Goal: Information Seeking & Learning: Learn about a topic

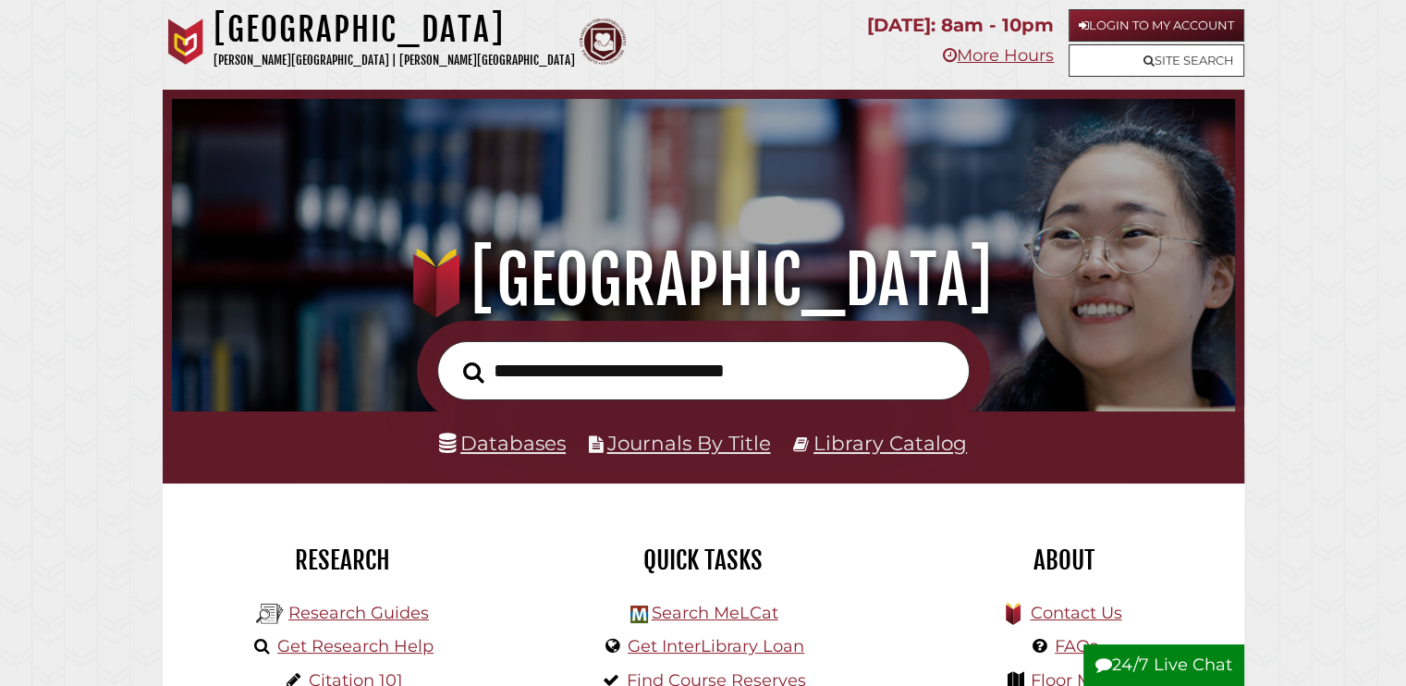
scroll to position [155, 0]
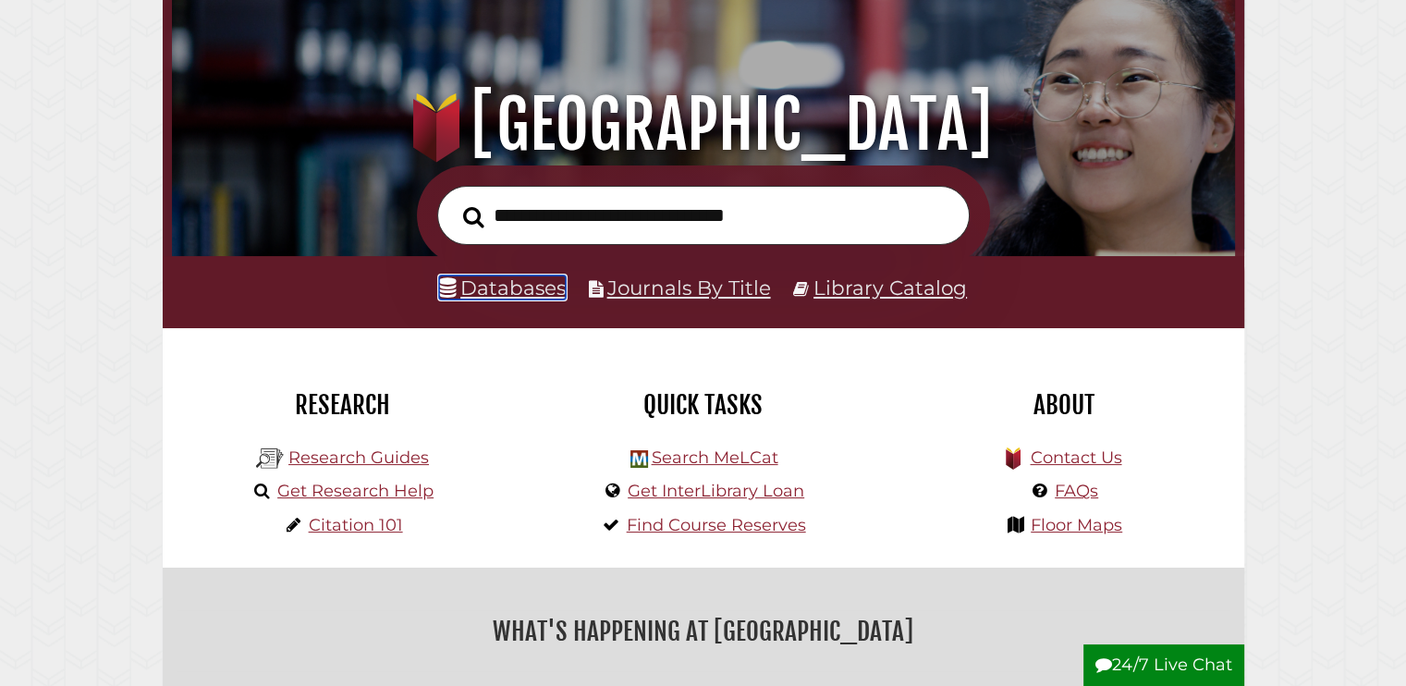
click at [539, 293] on link "Databases" at bounding box center [502, 287] width 127 height 24
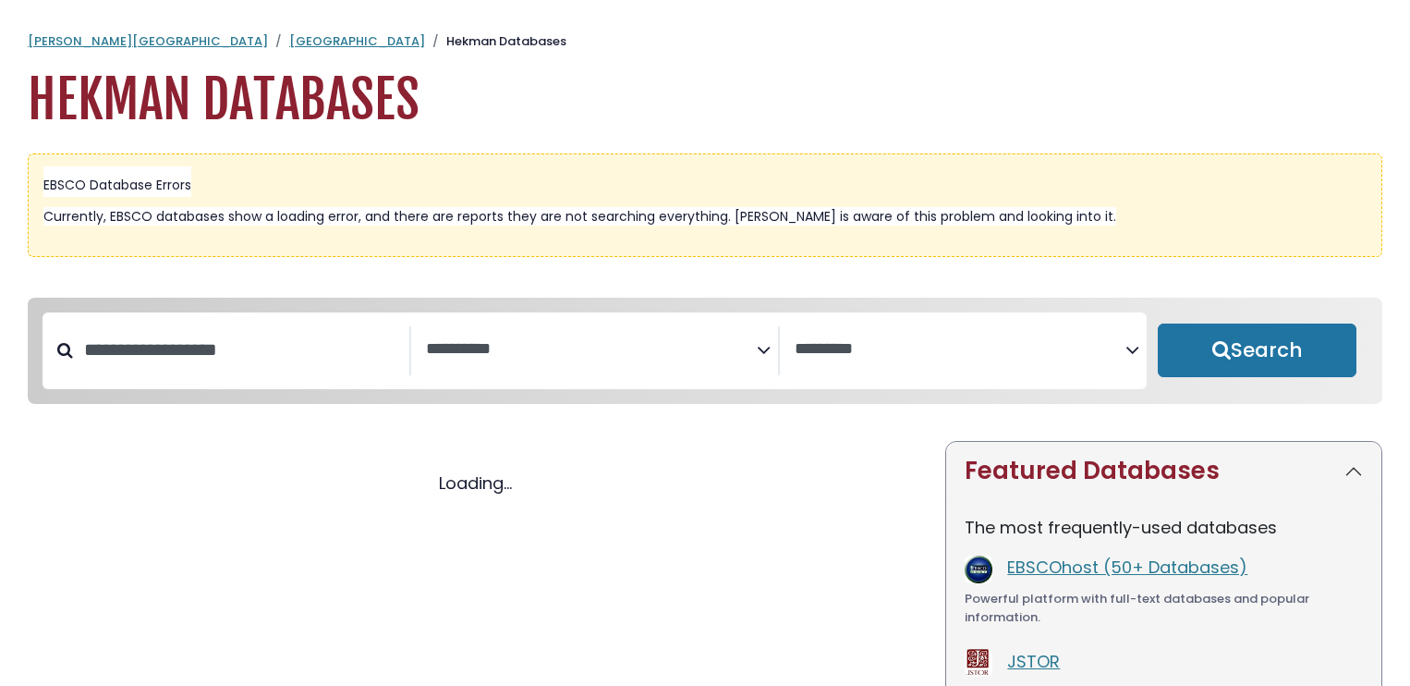
select select "Database Subject Filter"
select select "Database Vendors Filter"
select select "Database Subject Filter"
select select "Database Vendors Filter"
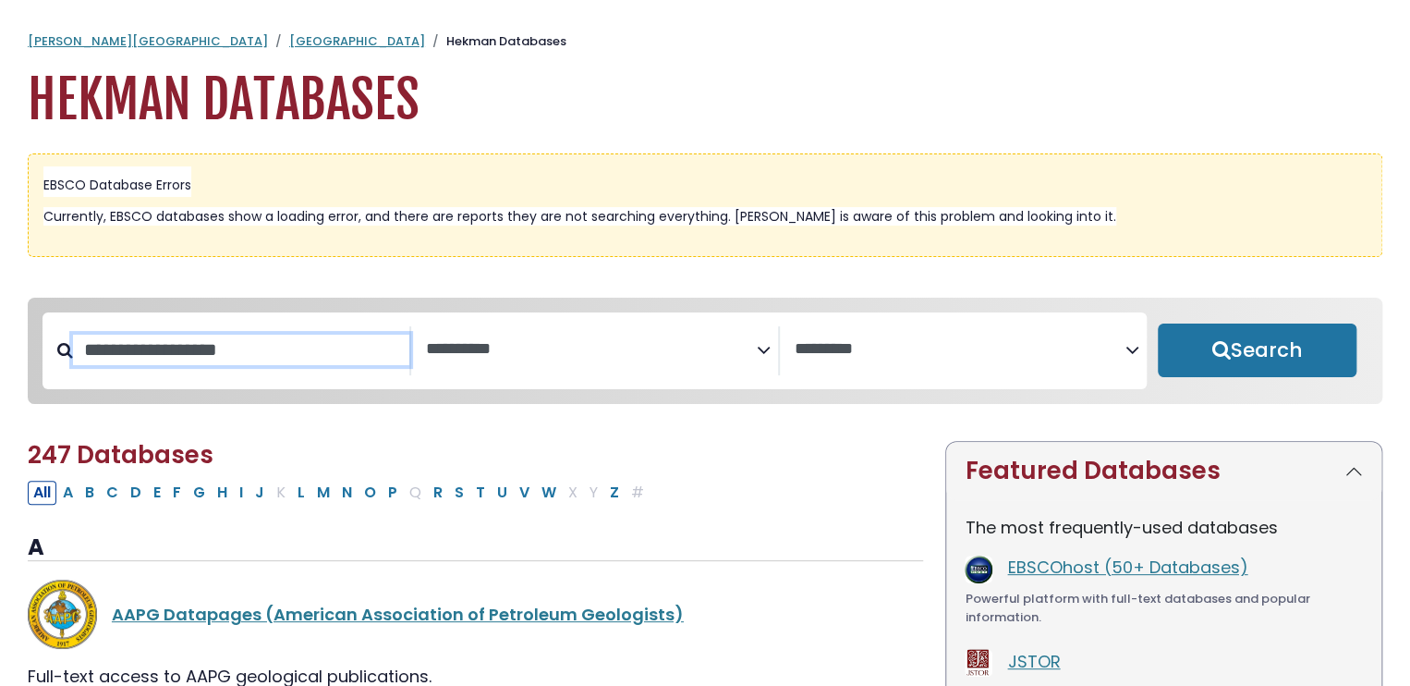
click at [215, 363] on input "Search database by title or keyword" at bounding box center [241, 350] width 336 height 31
type input "**********"
click at [1158, 323] on button "Search" at bounding box center [1257, 350] width 199 height 54
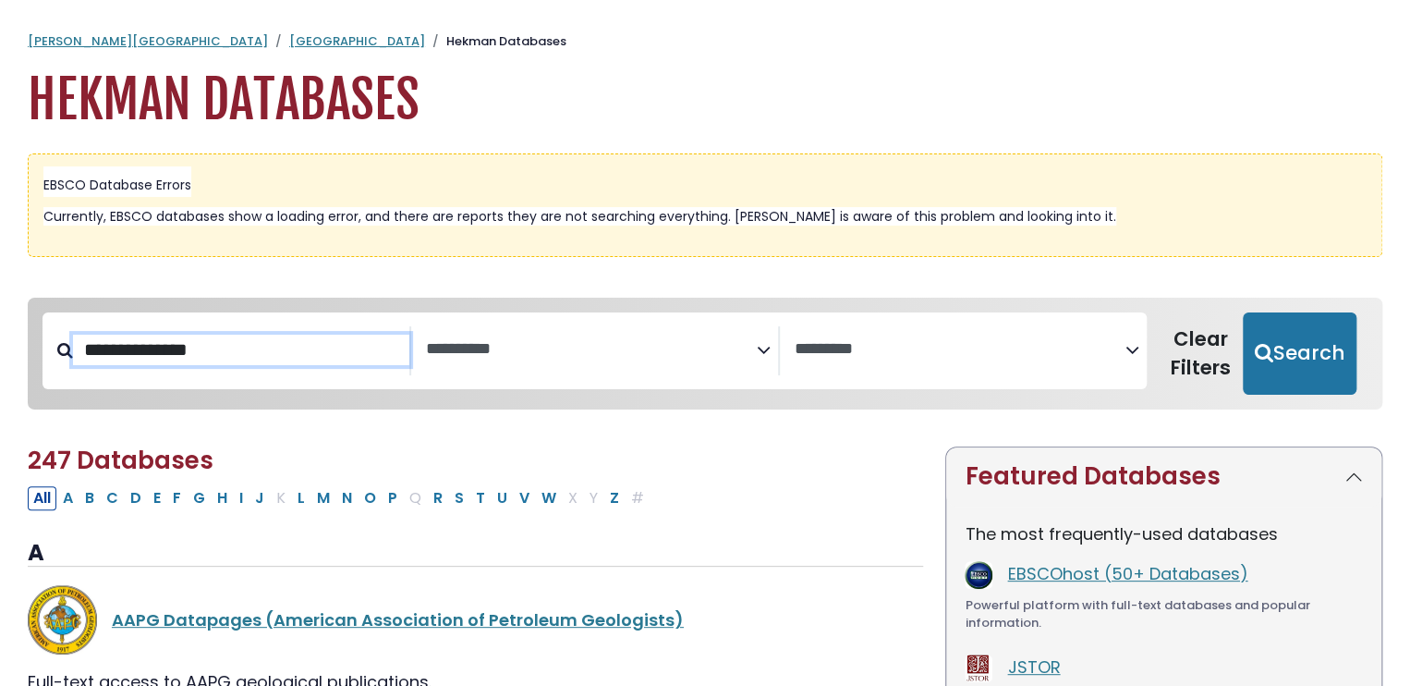
select select "Database Subject Filter"
select select "Database Vendors Filter"
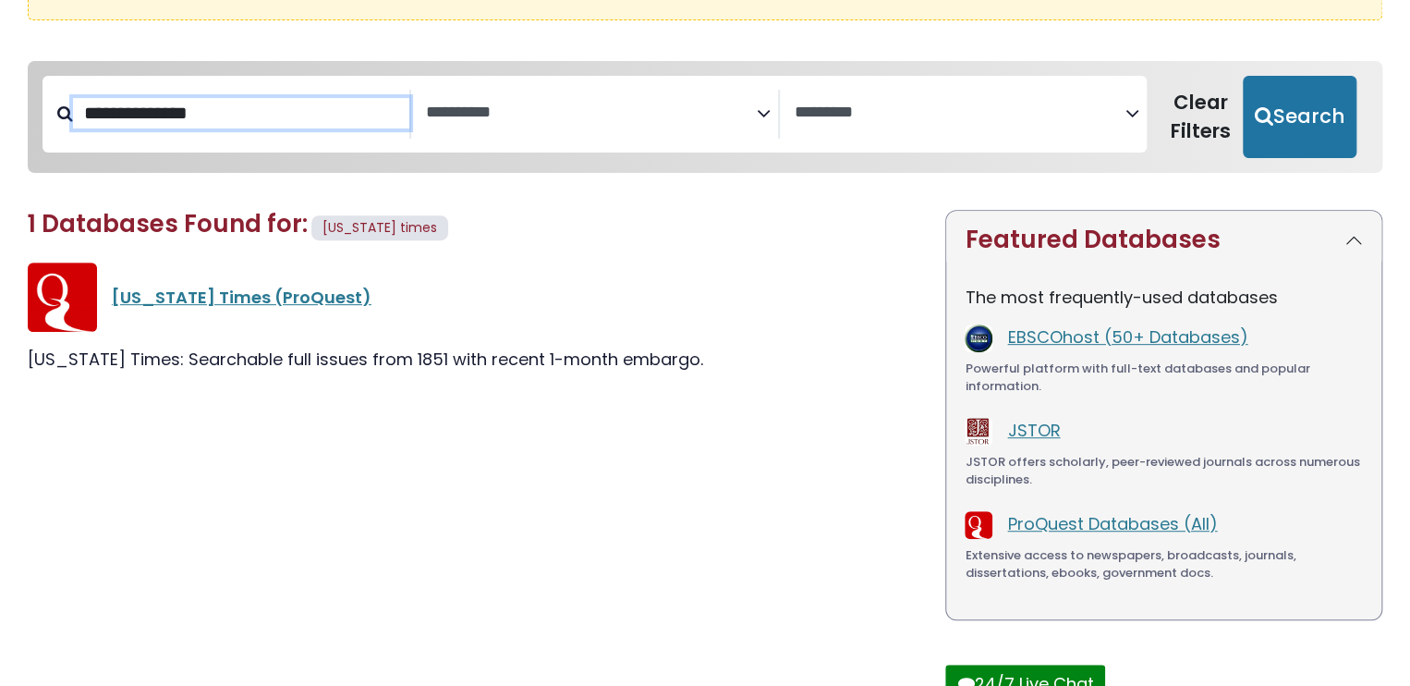
scroll to position [239, 0]
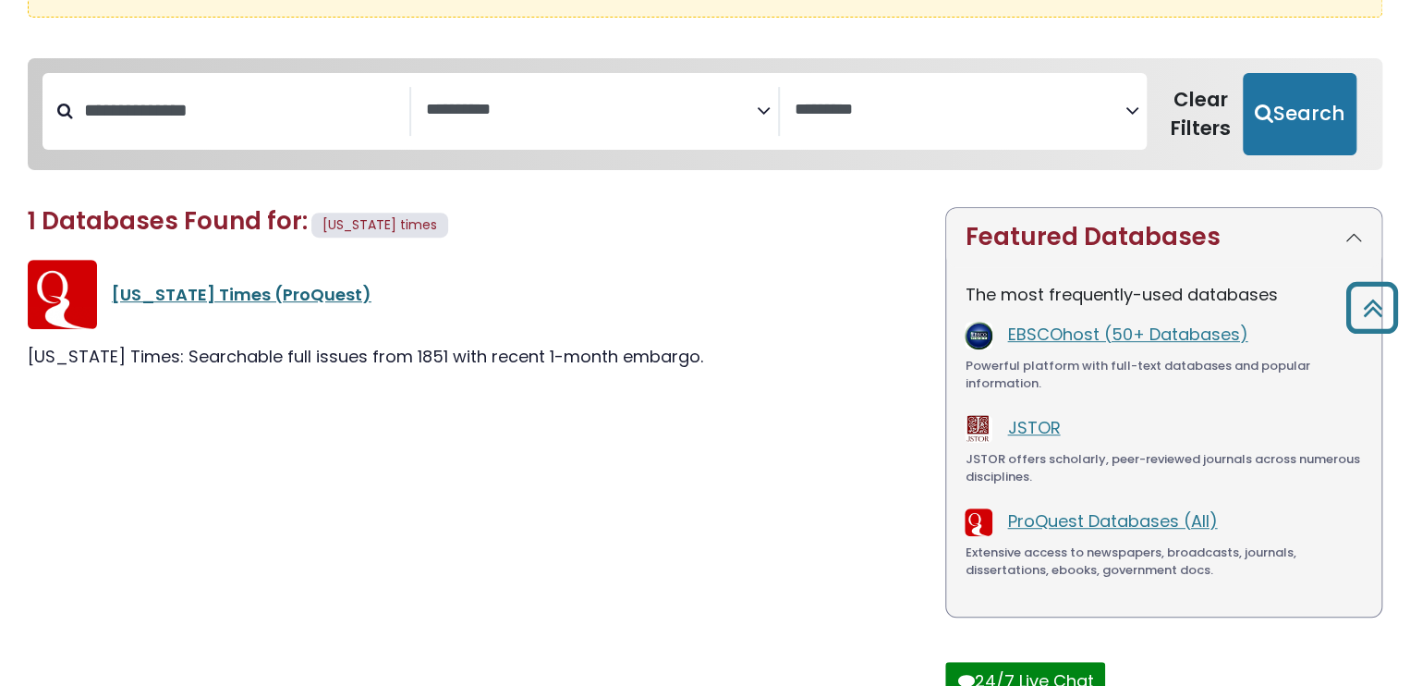
click at [222, 296] on link "New York Times (ProQuest)" at bounding box center [242, 294] width 260 height 23
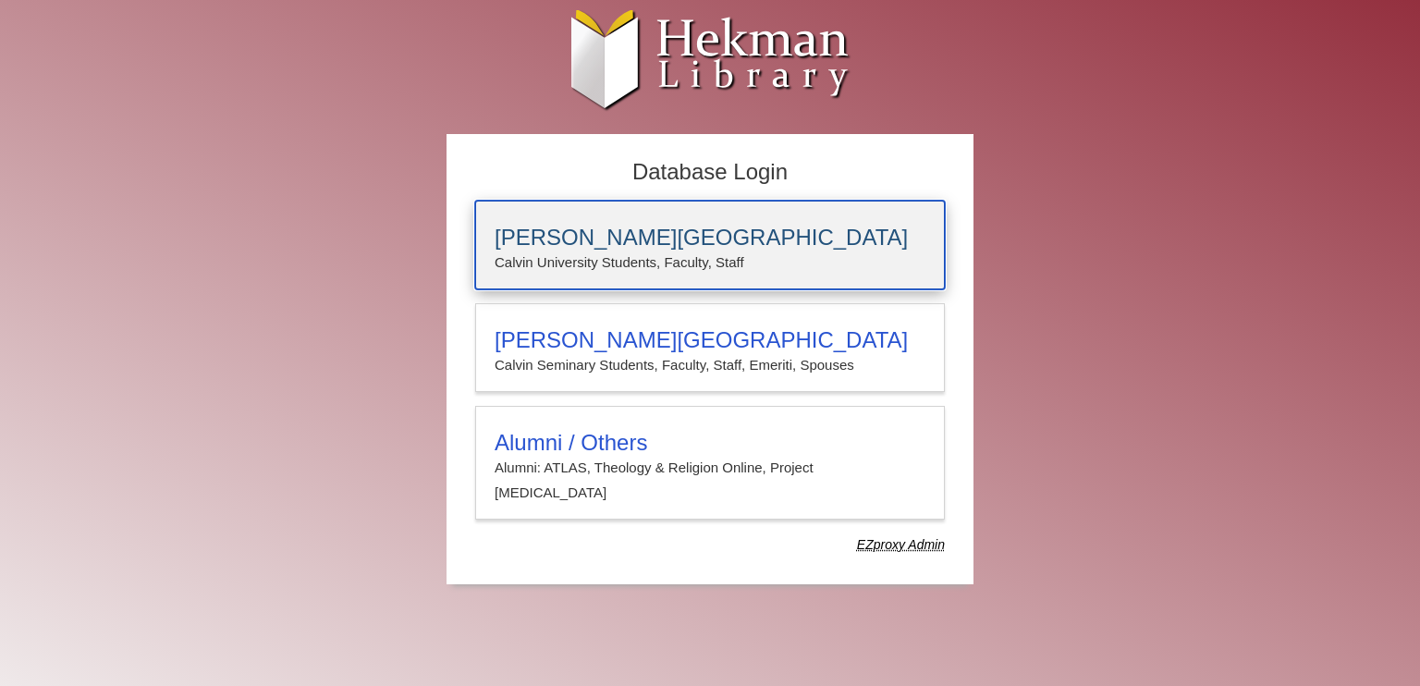
click at [647, 241] on h3 "[PERSON_NAME][GEOGRAPHIC_DATA]" at bounding box center [709, 238] width 431 height 26
